Goal: Find specific page/section: Find specific page/section

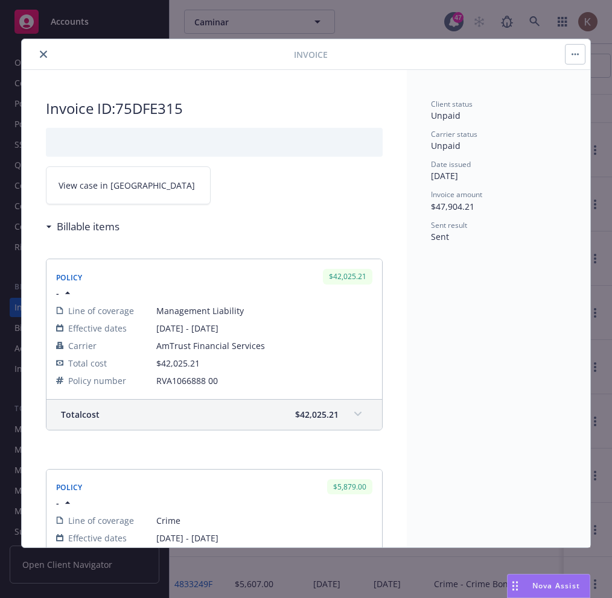
click at [42, 56] on icon "close" at bounding box center [43, 54] width 7 height 7
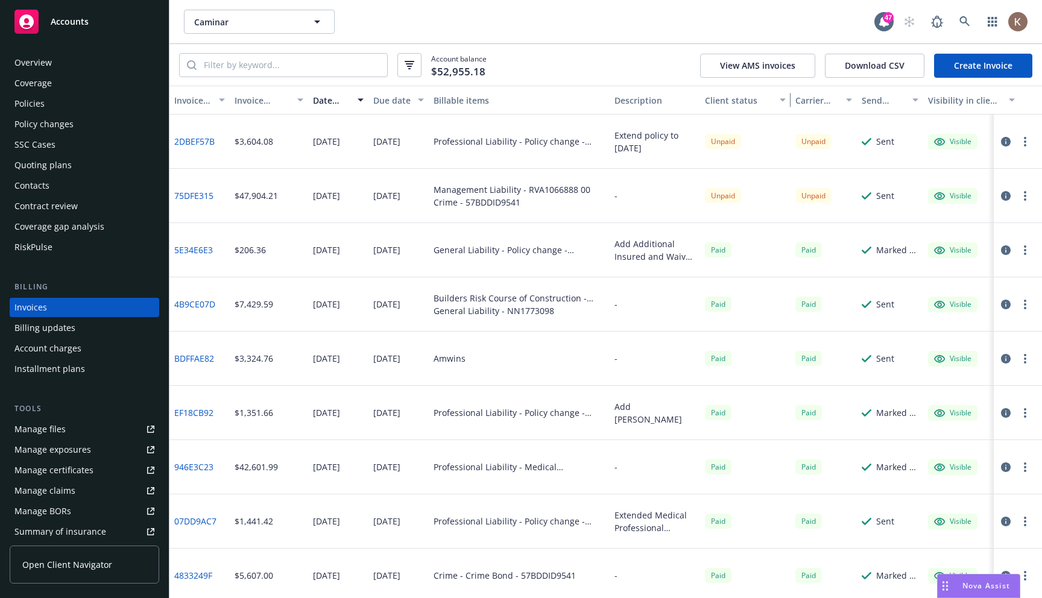
drag, startPoint x: 789, startPoint y: 99, endPoint x: 742, endPoint y: 100, distance: 47.1
click at [611, 100] on button "Client status" at bounding box center [745, 100] width 90 height 29
drag, startPoint x: 789, startPoint y: 99, endPoint x: 752, endPoint y: 95, distance: 37.6
click at [611, 95] on button "Client status" at bounding box center [745, 100] width 90 height 29
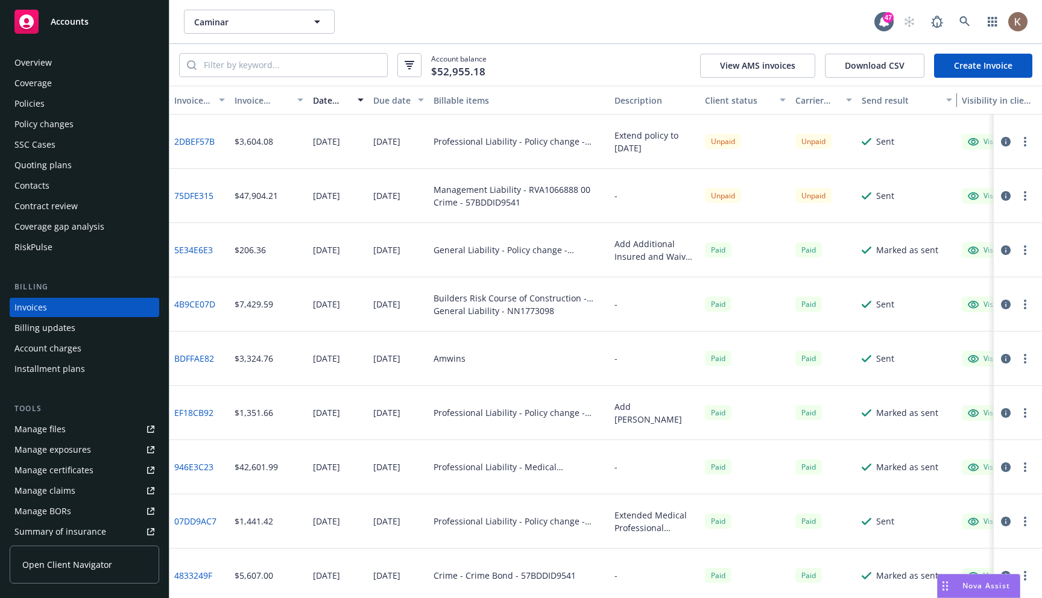
drag, startPoint x: 923, startPoint y: 98, endPoint x: 957, endPoint y: 101, distance: 34.0
click at [611, 101] on div "button" at bounding box center [951, 100] width 6 height 28
click at [235, 65] on input "search" at bounding box center [292, 65] width 191 height 23
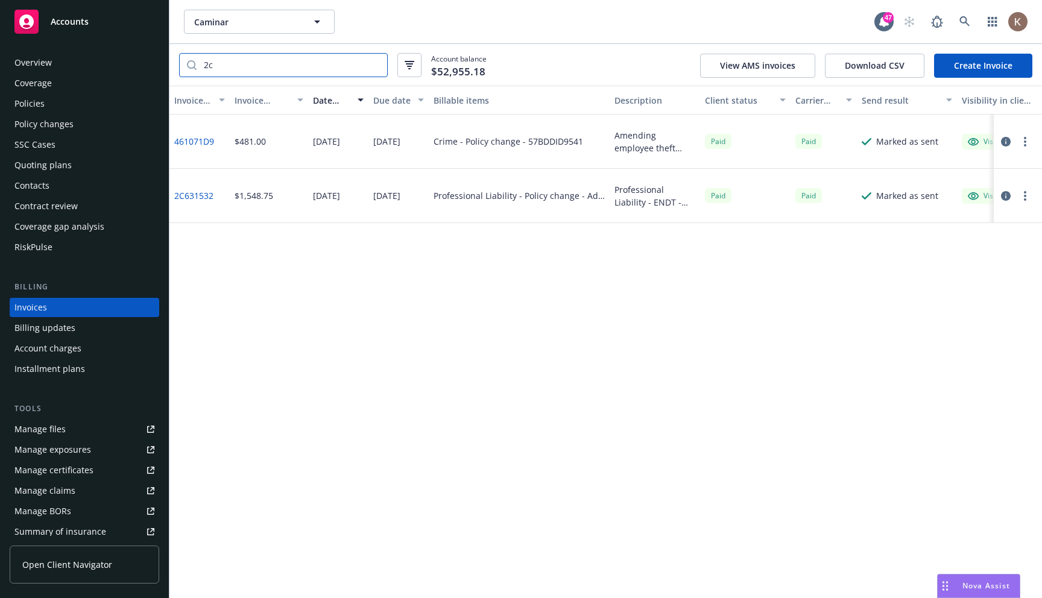
type input "2"
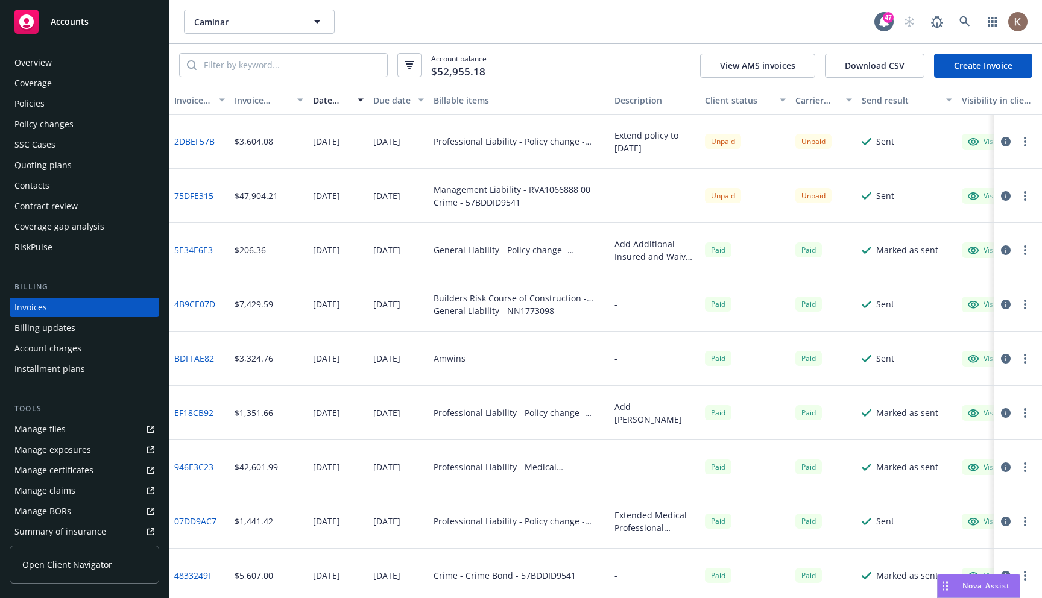
click at [410, 67] on icon "button" at bounding box center [410, 65] width 10 height 8
click at [254, 62] on input "search" at bounding box center [292, 65] width 191 height 23
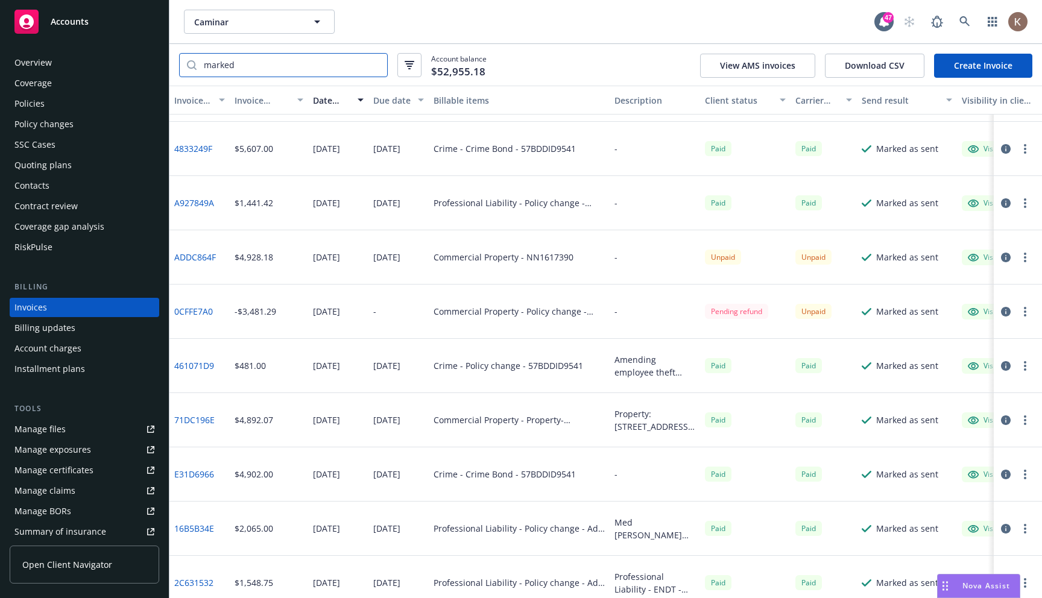
scroll to position [168, 0]
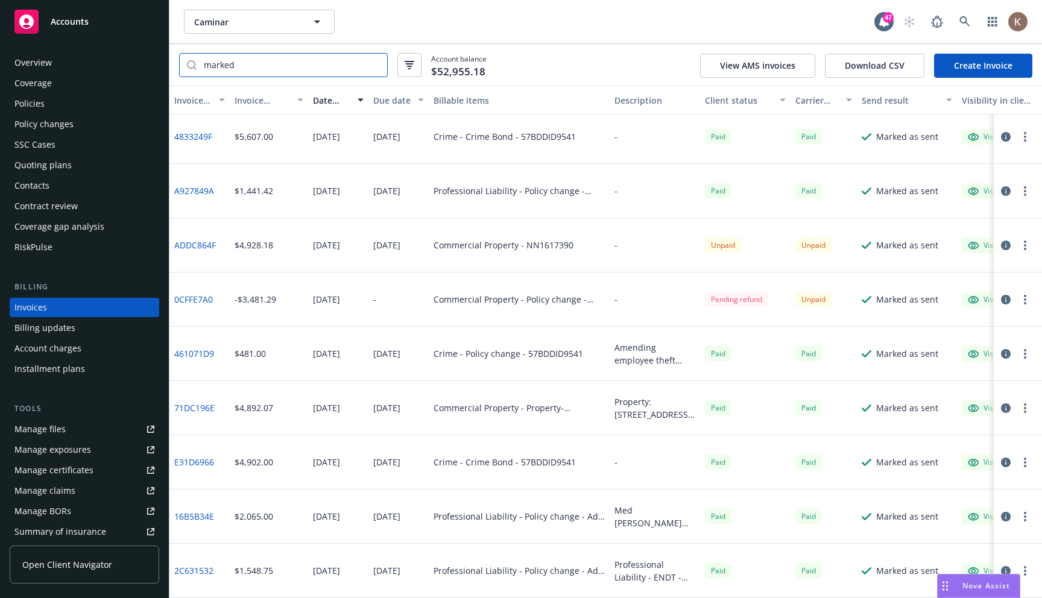
type input "marked"
click at [60, 110] on div "Policies" at bounding box center [84, 103] width 140 height 19
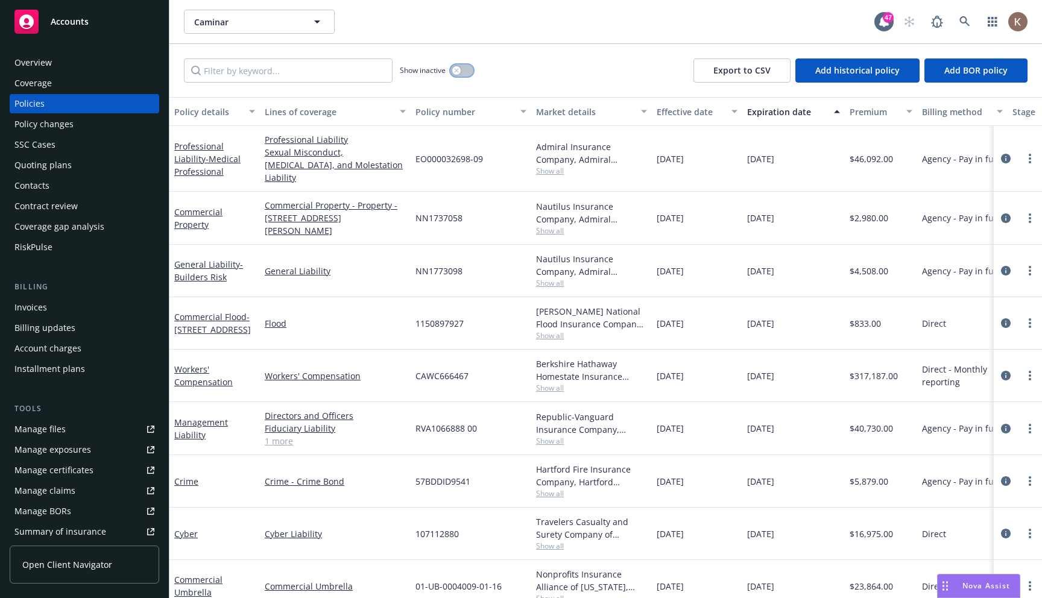
click at [457, 72] on icon "button" at bounding box center [456, 70] width 5 height 5
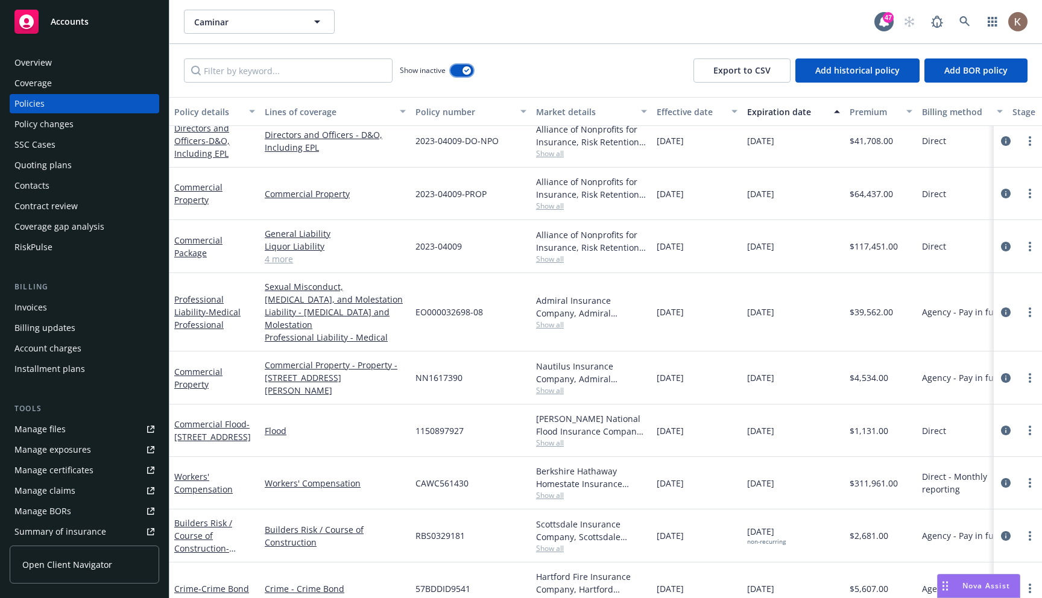
scroll to position [4200, 0]
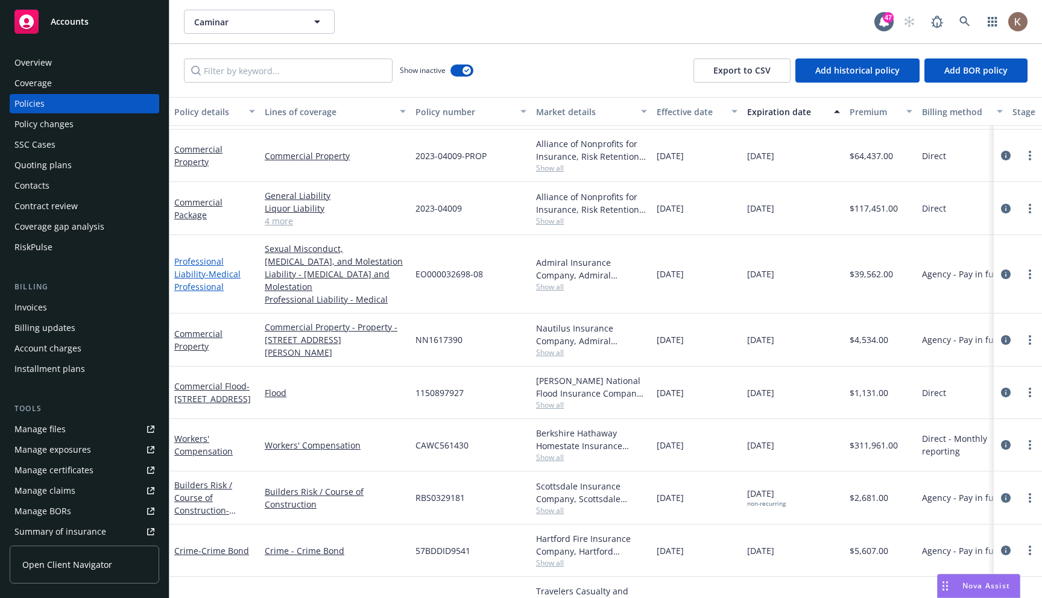
click at [194, 282] on span "- Medical Professional" at bounding box center [207, 280] width 66 height 24
